Goal: Information Seeking & Learning: Learn about a topic

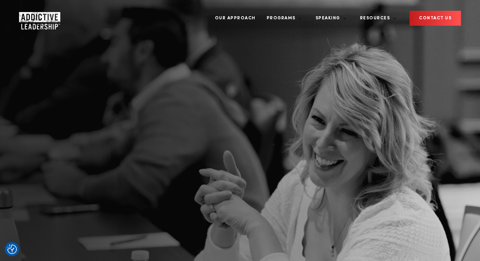
click at [32, 12] on img "Company Logo" at bounding box center [34, 18] width 30 height 13
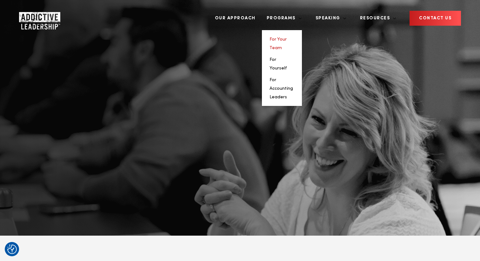
click at [287, 37] on link "For Your Team" at bounding box center [277, 43] width 17 height 13
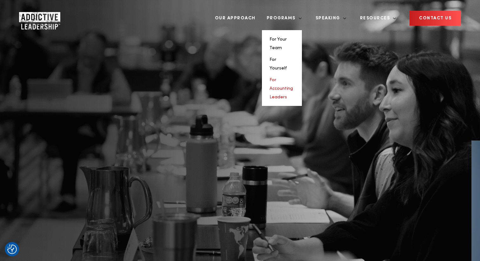
click at [293, 78] on link "For Accounting Leaders" at bounding box center [280, 89] width 23 height 22
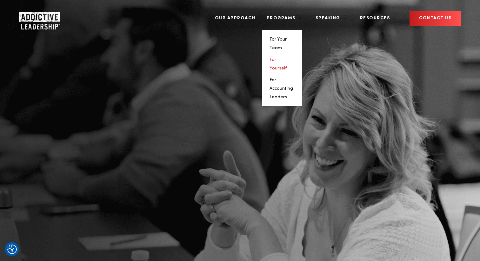
click at [287, 57] on link "For Yourself" at bounding box center [277, 63] width 17 height 13
